Goal: Task Accomplishment & Management: Use online tool/utility

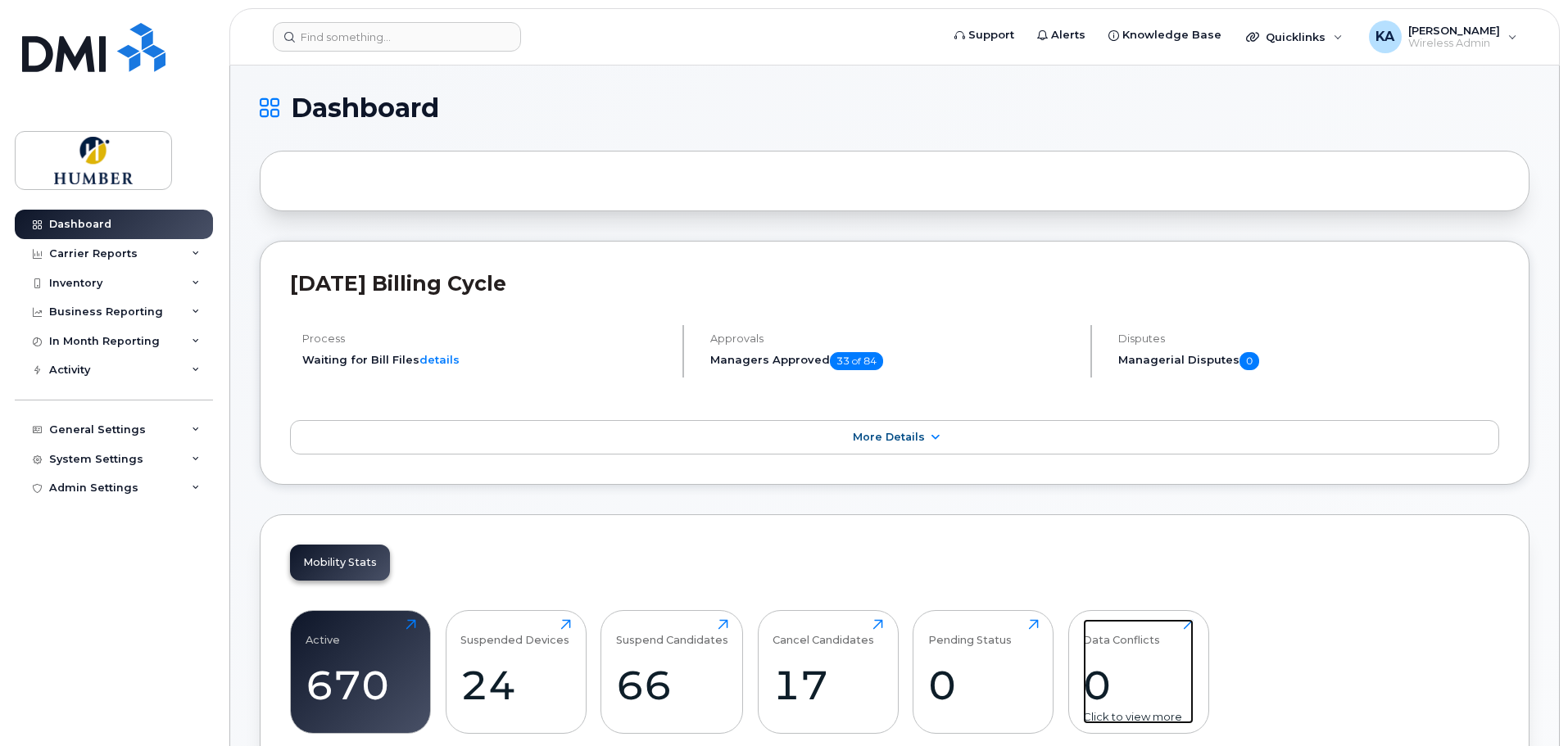
click at [1098, 676] on div "0" at bounding box center [1138, 685] width 111 height 48
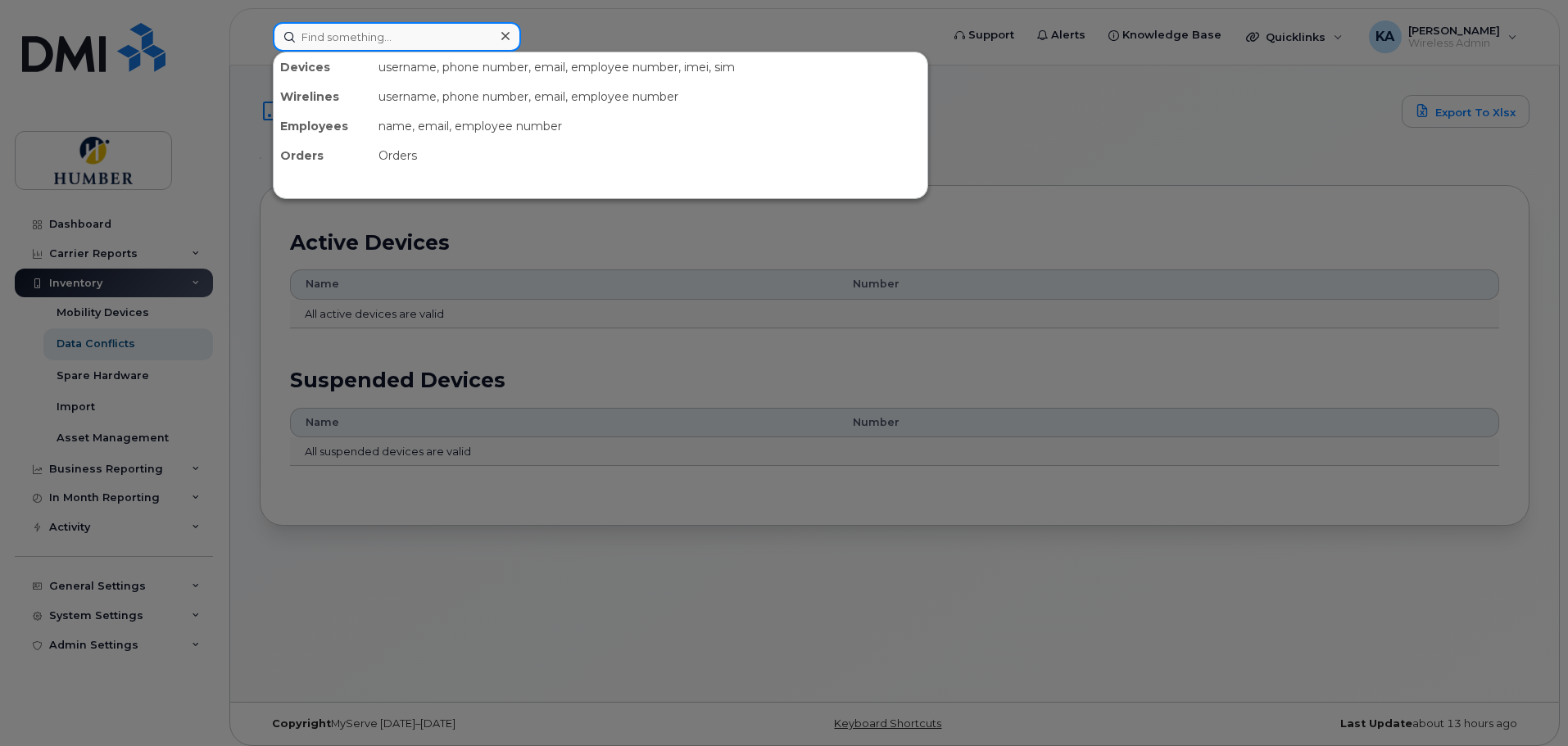
click at [339, 33] on input at bounding box center [397, 37] width 248 height 30
click at [96, 288] on div at bounding box center [784, 373] width 1568 height 746
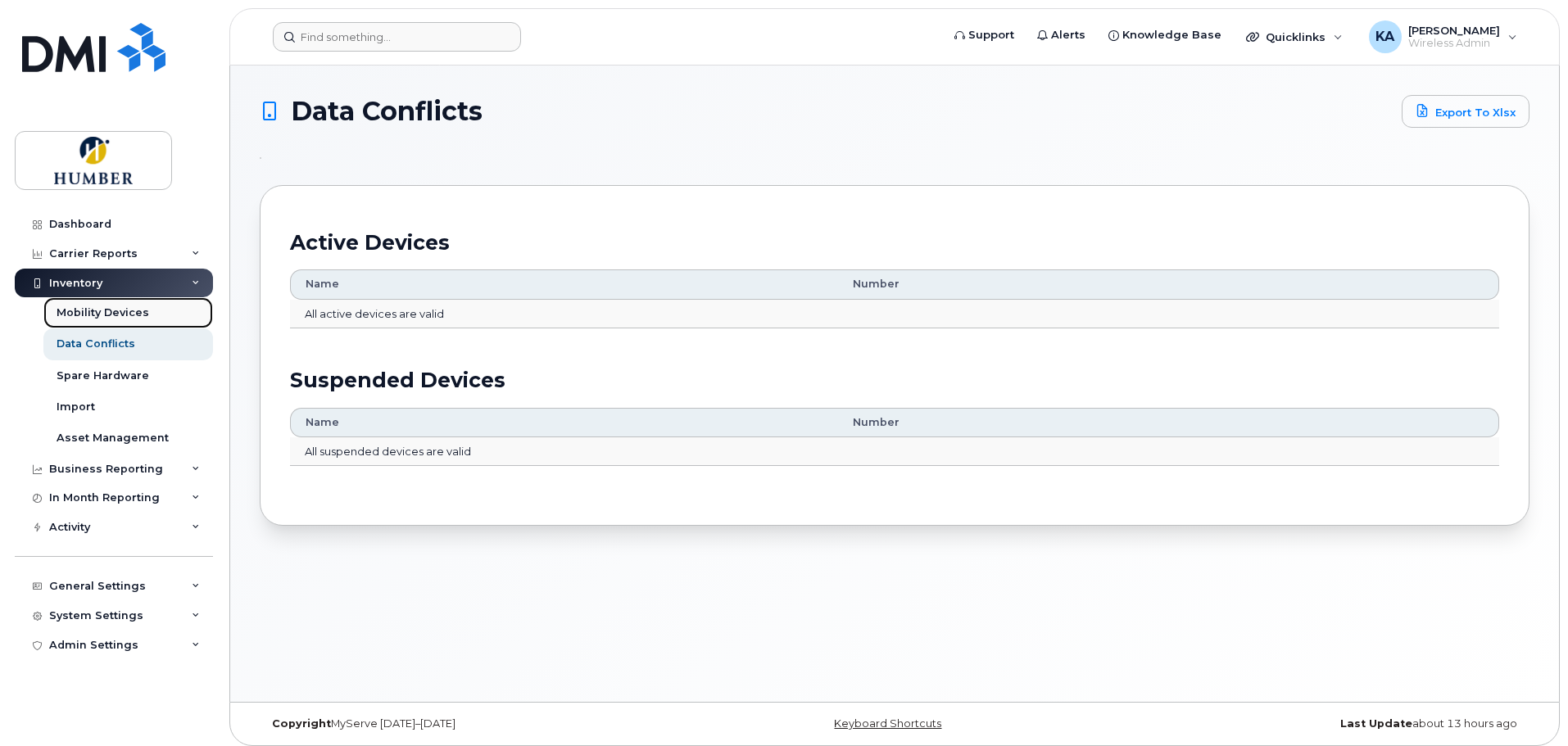
click at [110, 311] on div "Mobility Devices" at bounding box center [102, 312] width 93 height 14
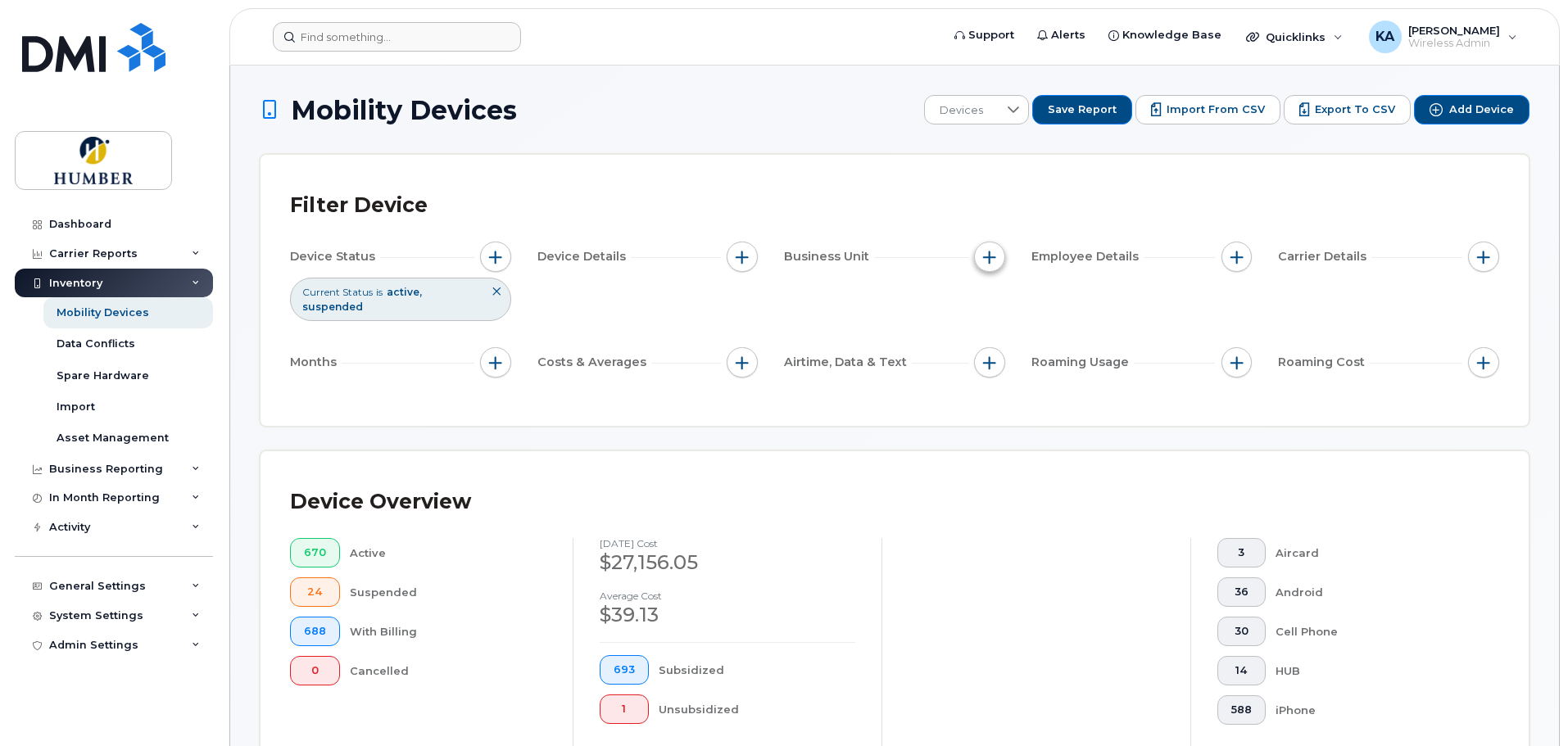
click at [990, 262] on span "button" at bounding box center [989, 257] width 13 height 13
click at [989, 327] on input "Department" at bounding box center [993, 332] width 13 height 13
checkbox input "true"
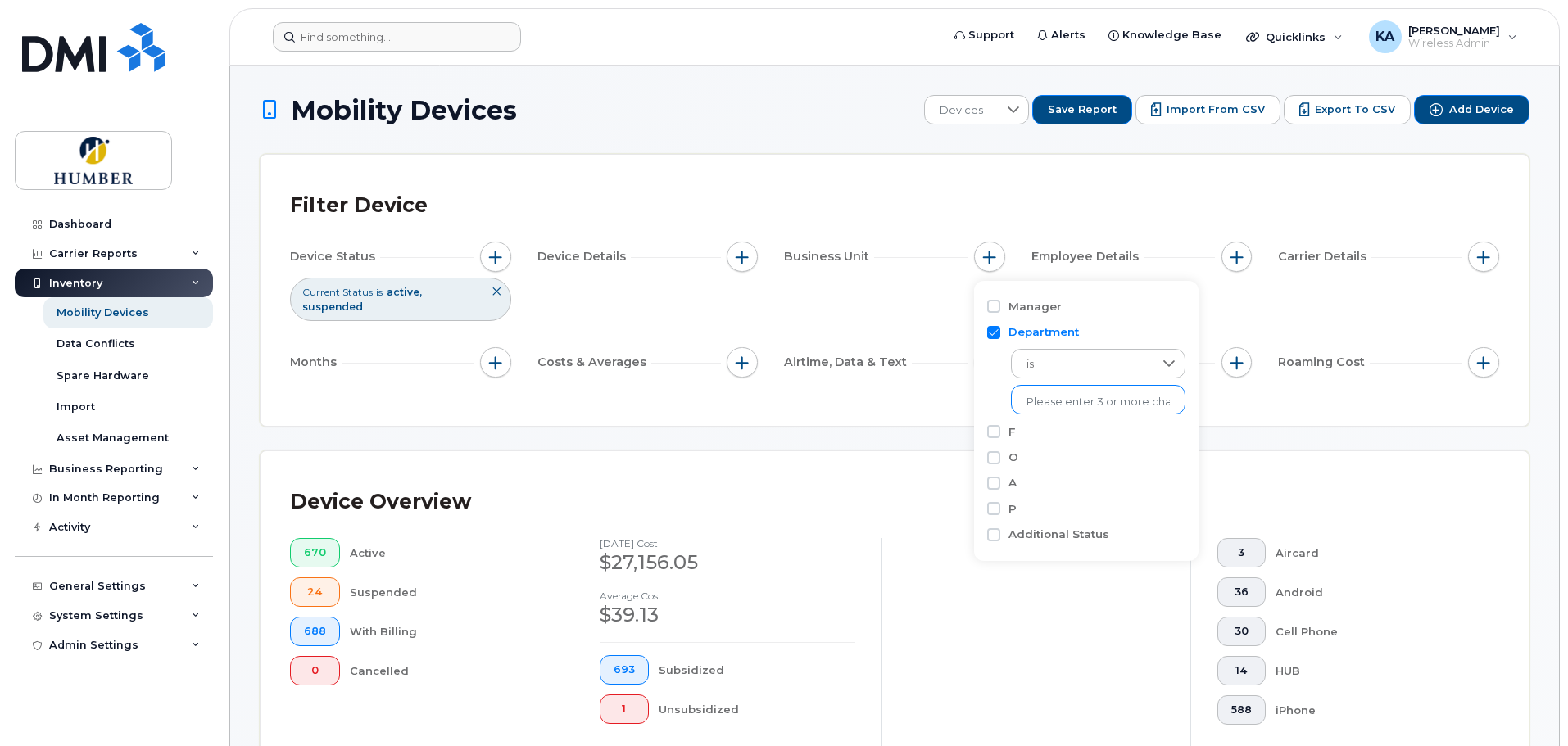
click at [1042, 405] on input "text" at bounding box center [1098, 401] width 143 height 14
type input "fin"
click at [1059, 430] on li "- Finance - Planning" at bounding box center [1206, 436] width 391 height 31
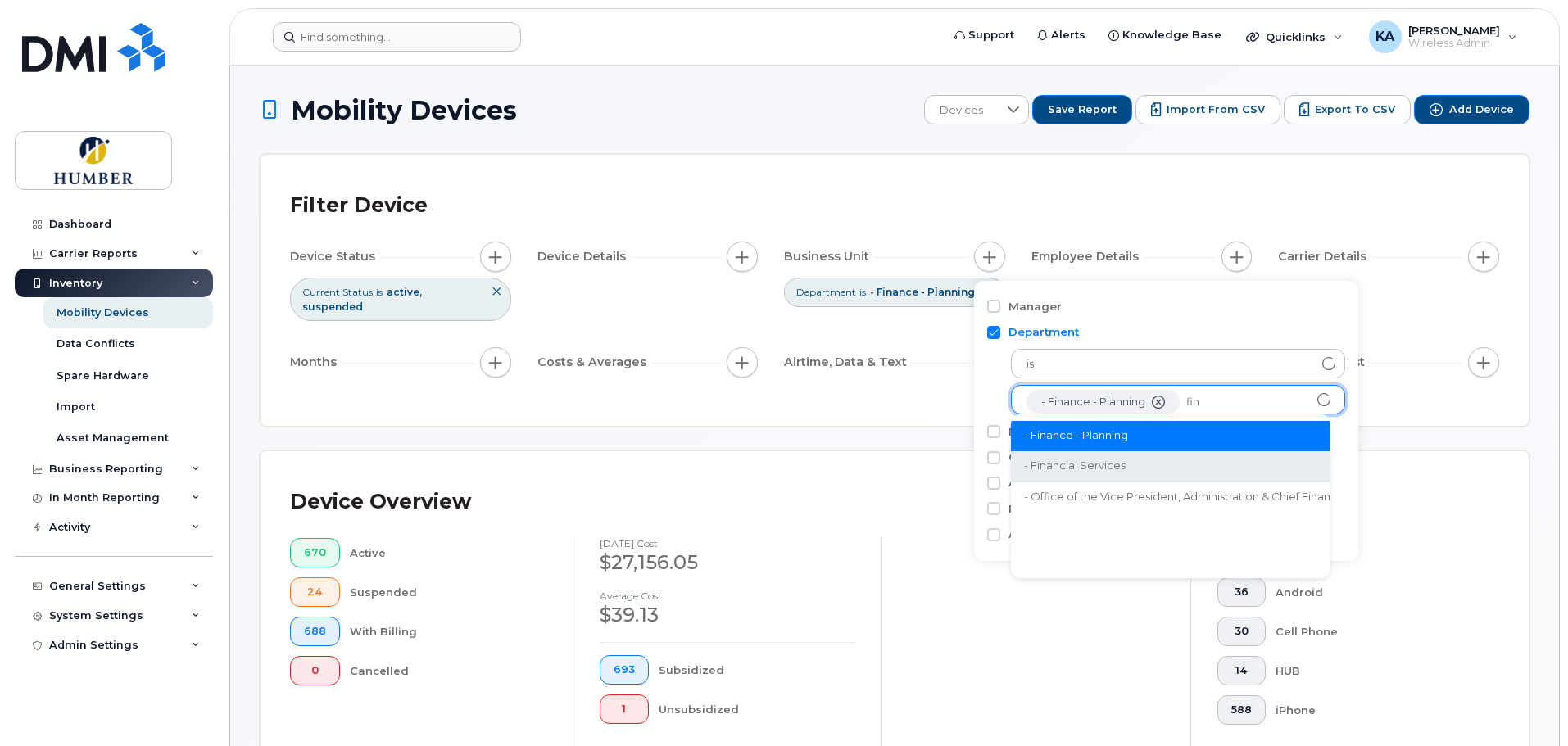
type input "fin"
click at [1131, 456] on li "- Financial Services" at bounding box center [1206, 466] width 391 height 31
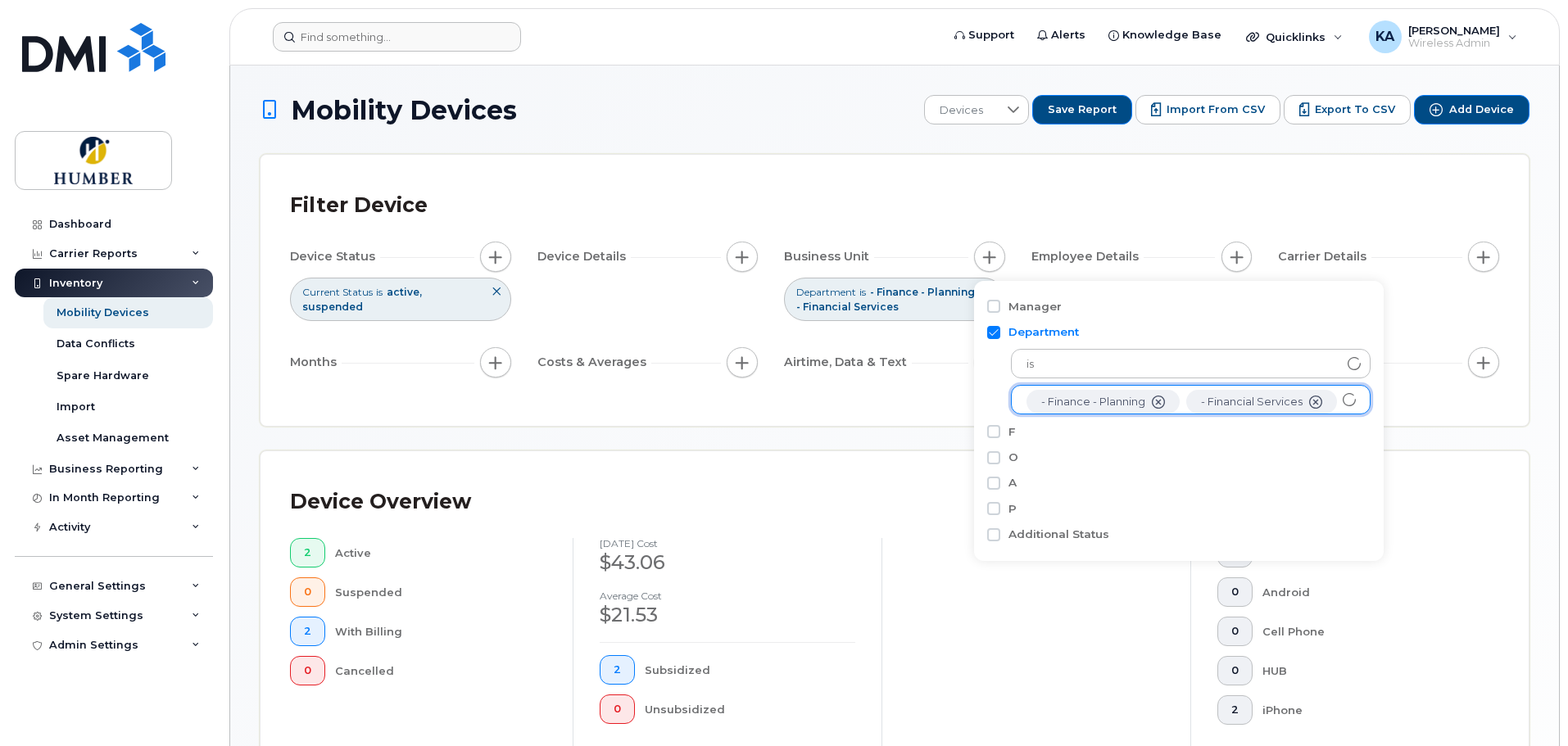
scroll to position [33, 0]
click at [926, 349] on div "Airtime, Data & Text" at bounding box center [894, 362] width 221 height 31
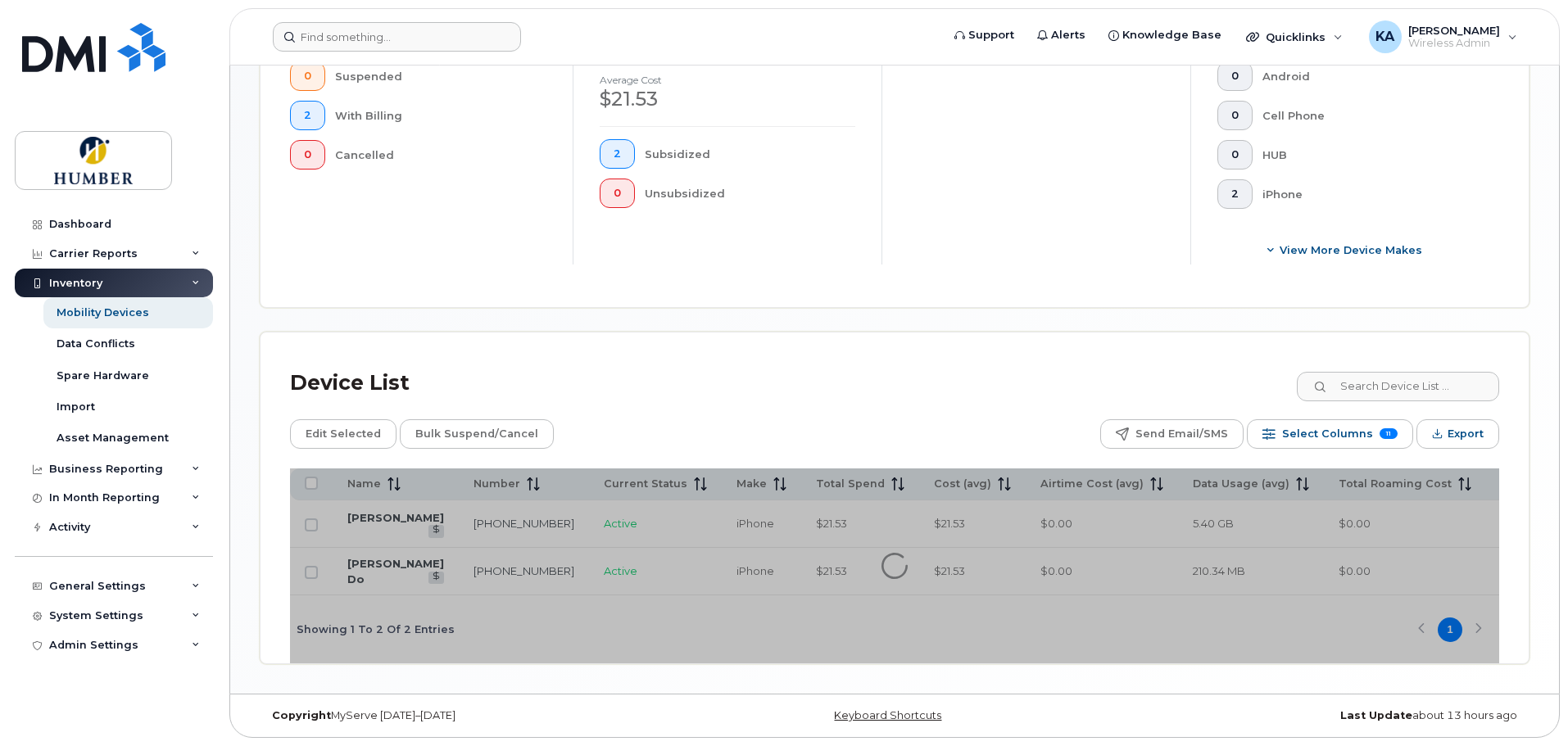
scroll to position [533, 0]
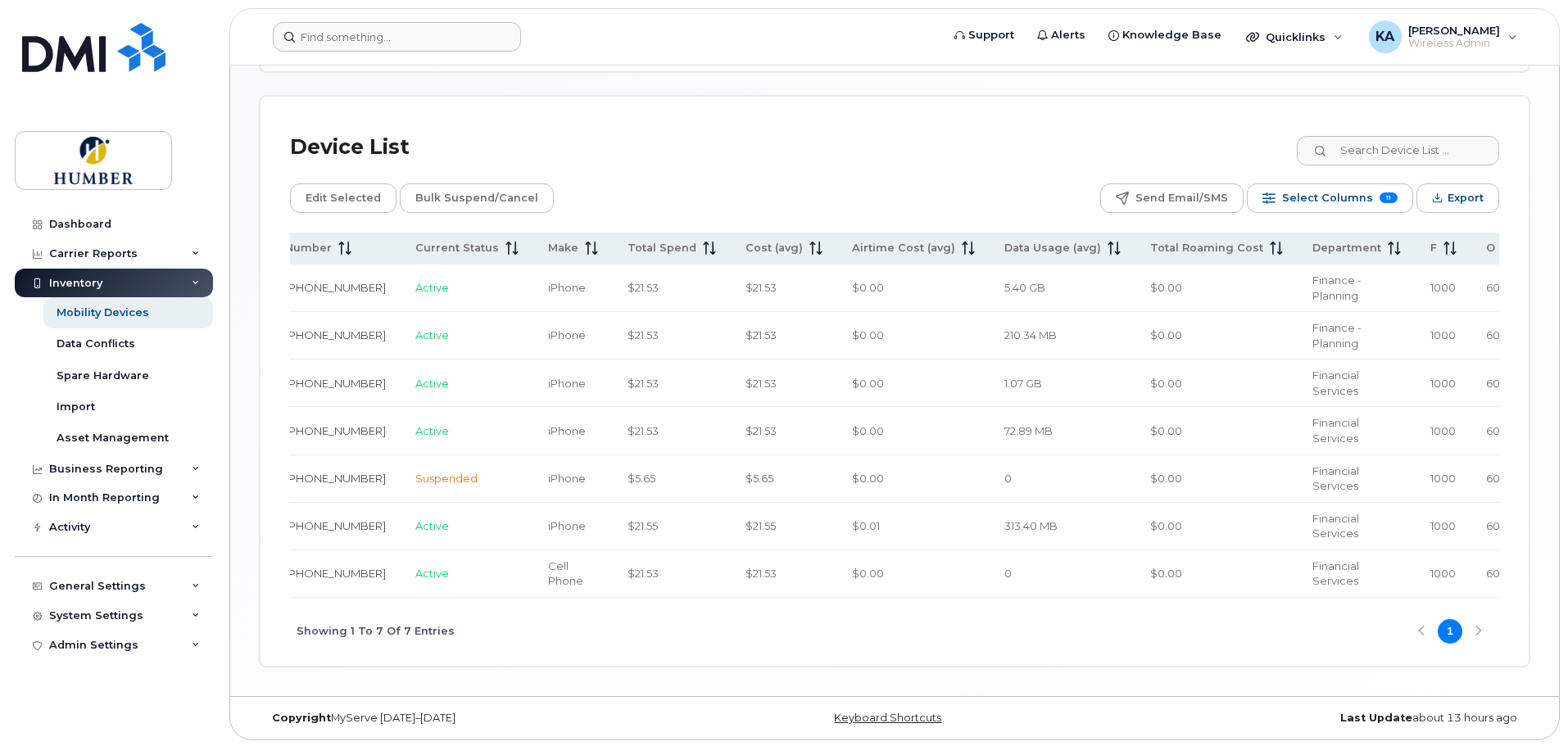
scroll to position [0, 242]
